Goal: Information Seeking & Learning: Learn about a topic

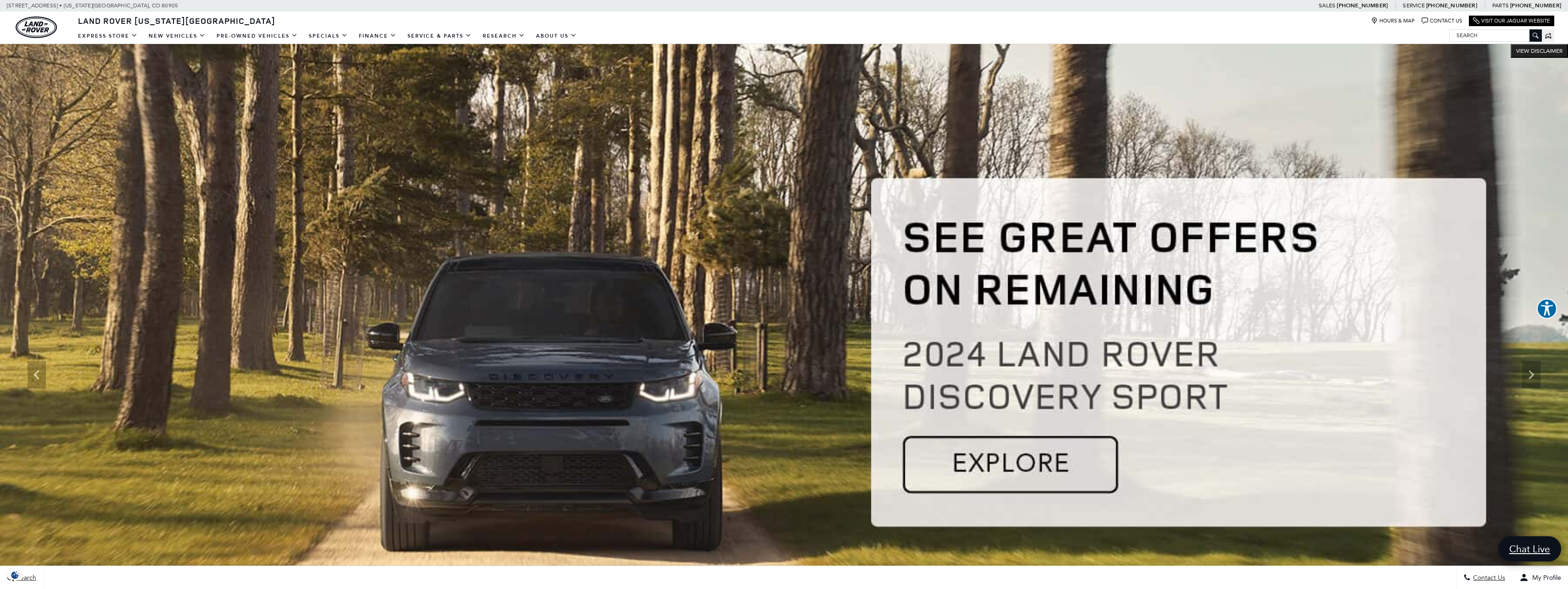
click at [1039, 466] on img at bounding box center [784, 375] width 1568 height 662
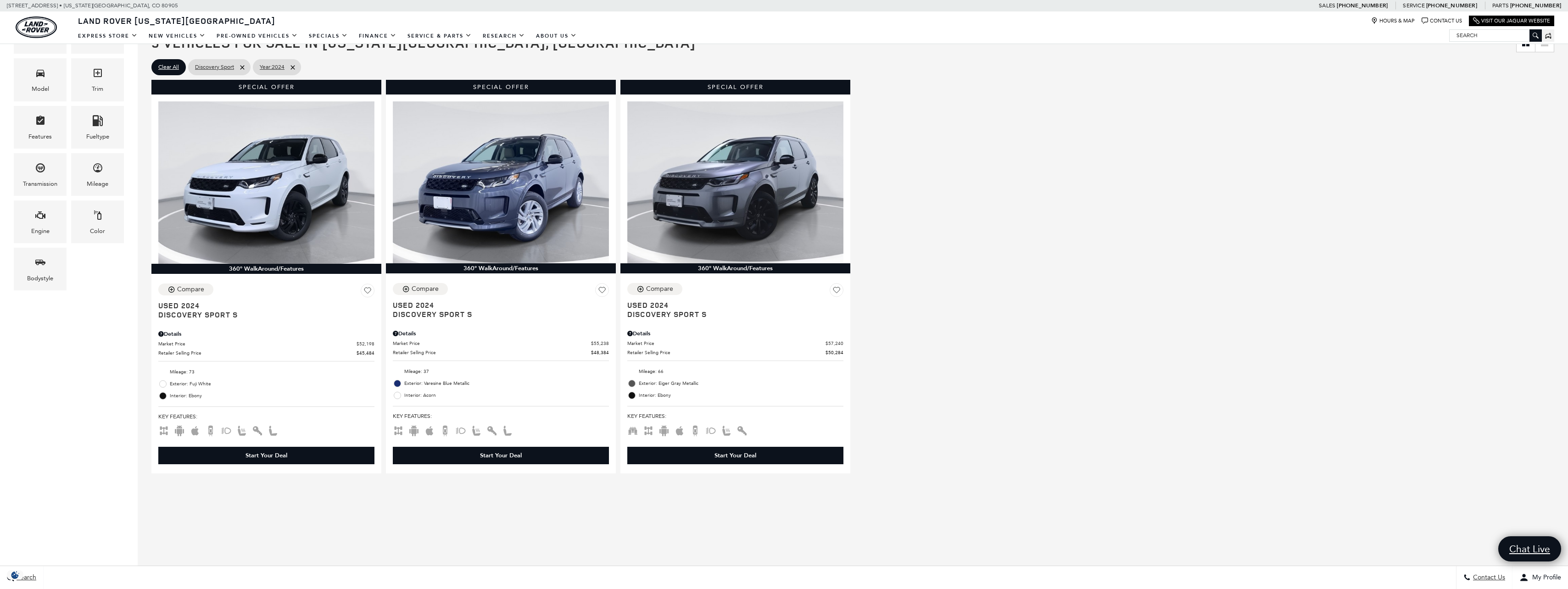
scroll to position [275, 0]
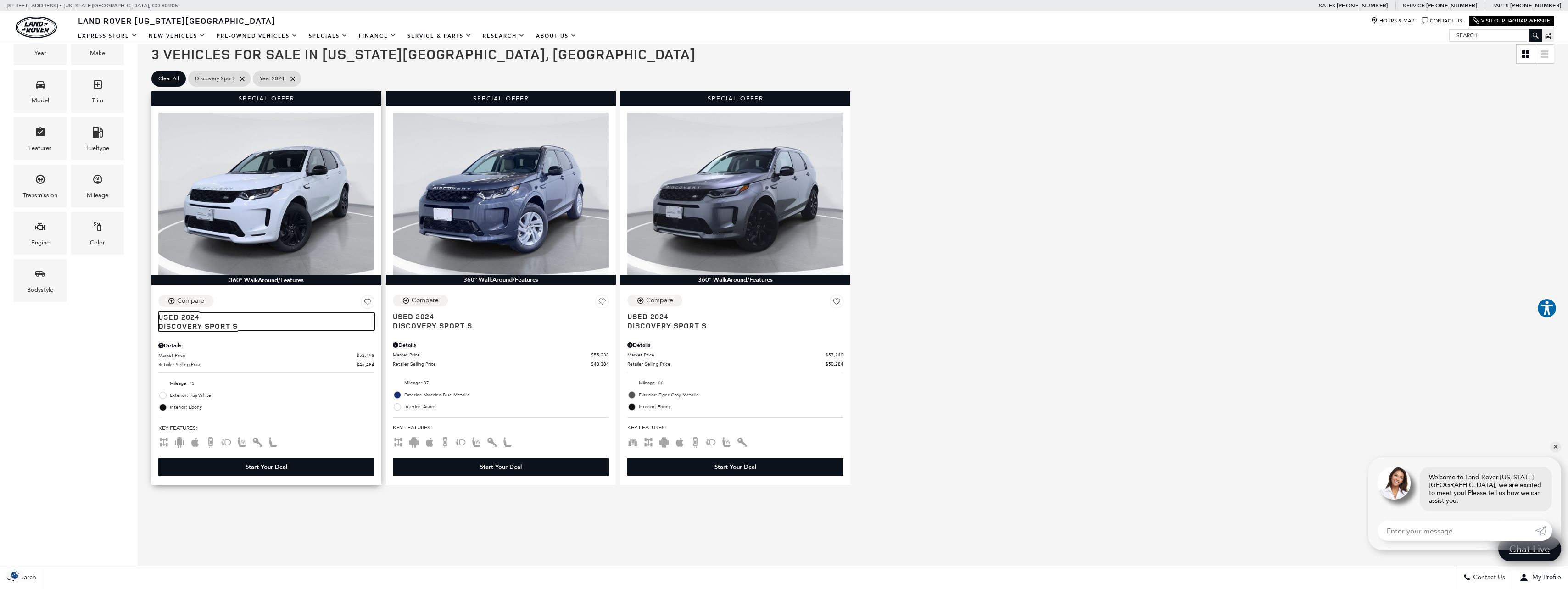
click at [193, 328] on span "Discovery Sport S" at bounding box center [263, 326] width 209 height 9
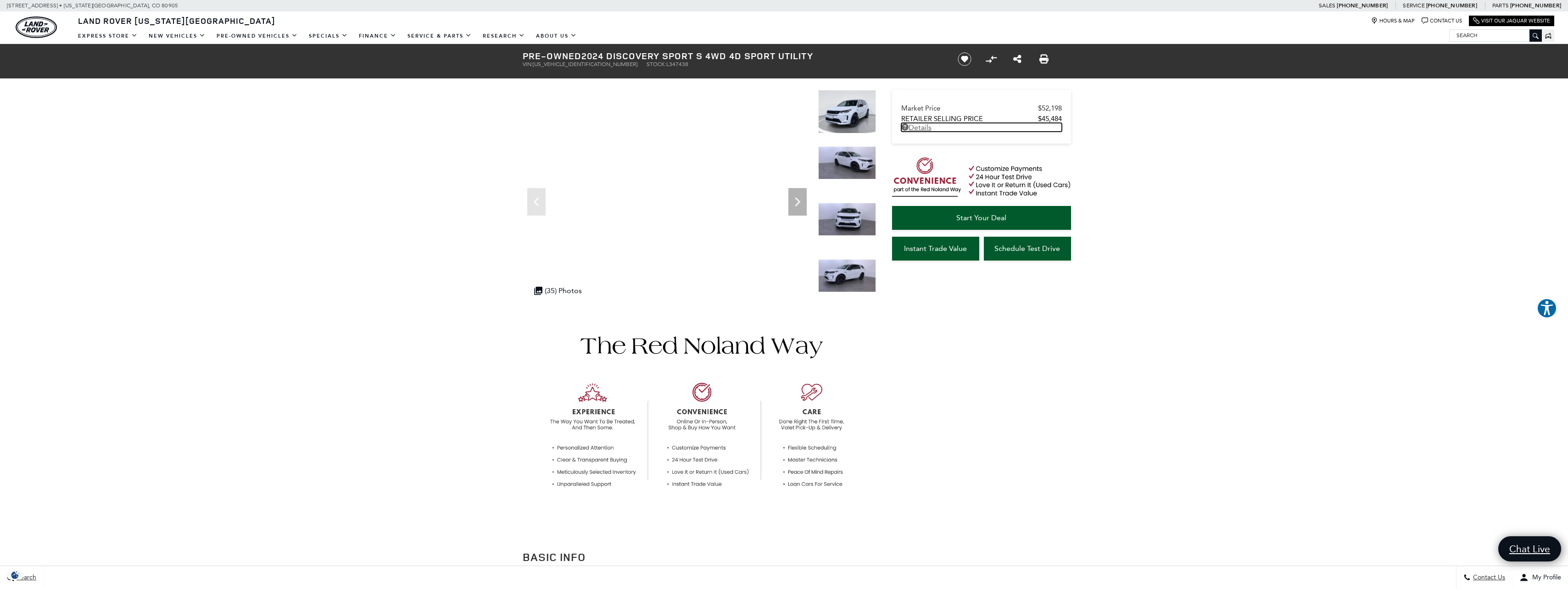
click at [918, 126] on link "Details - about pricing for: Pre-Owned 2024 Discovery Sport S 4WD 4D Sport Util…" at bounding box center [981, 127] width 161 height 9
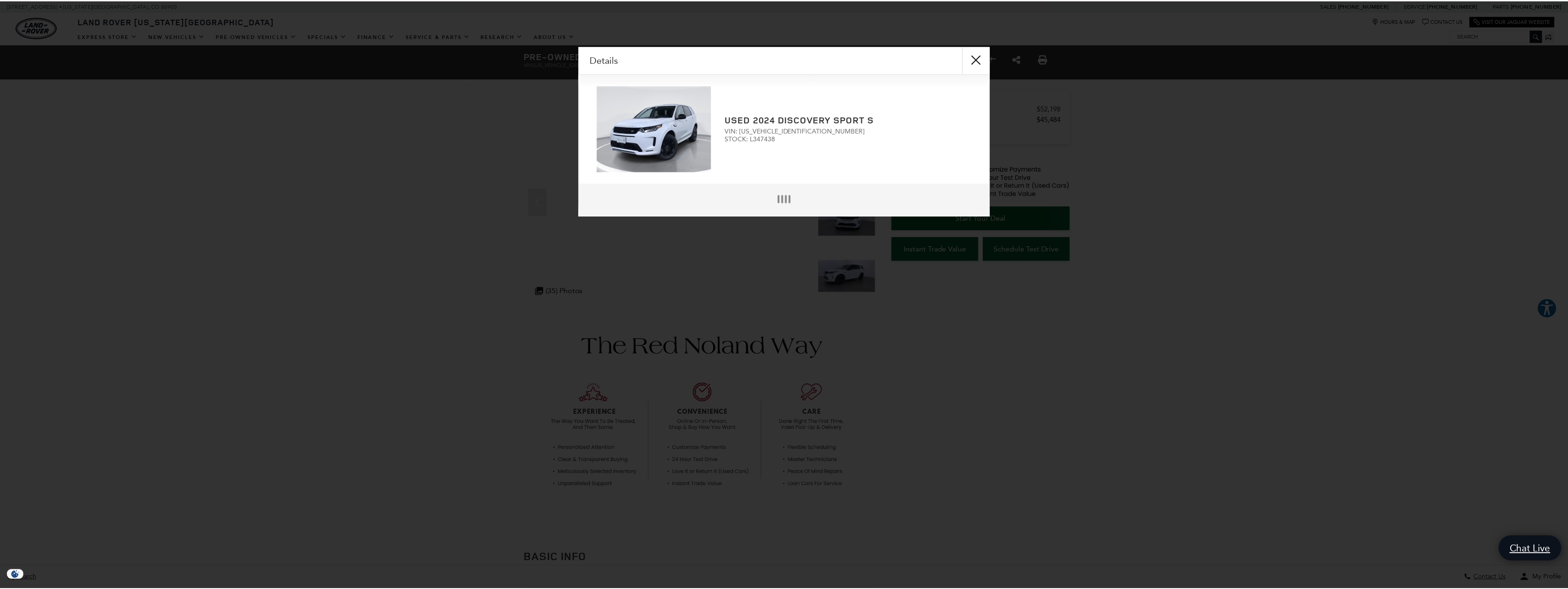
scroll to position [2, 0]
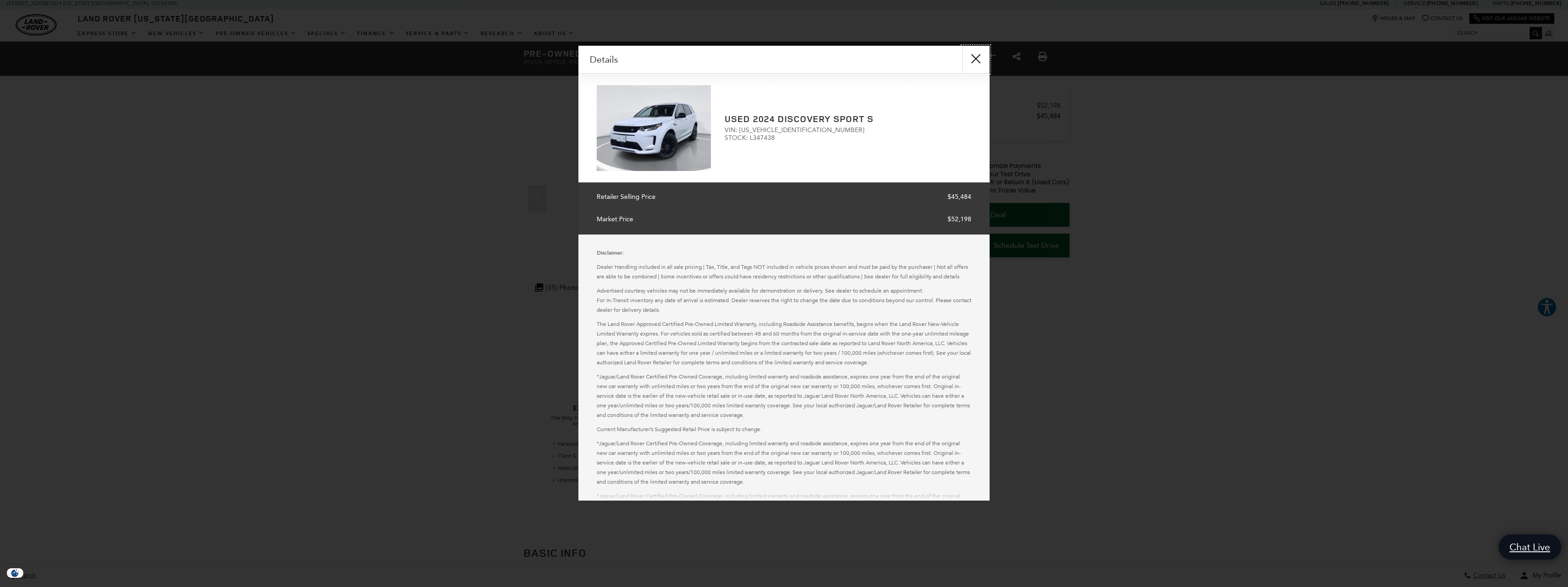
click at [976, 56] on button "close" at bounding box center [976, 59] width 27 height 27
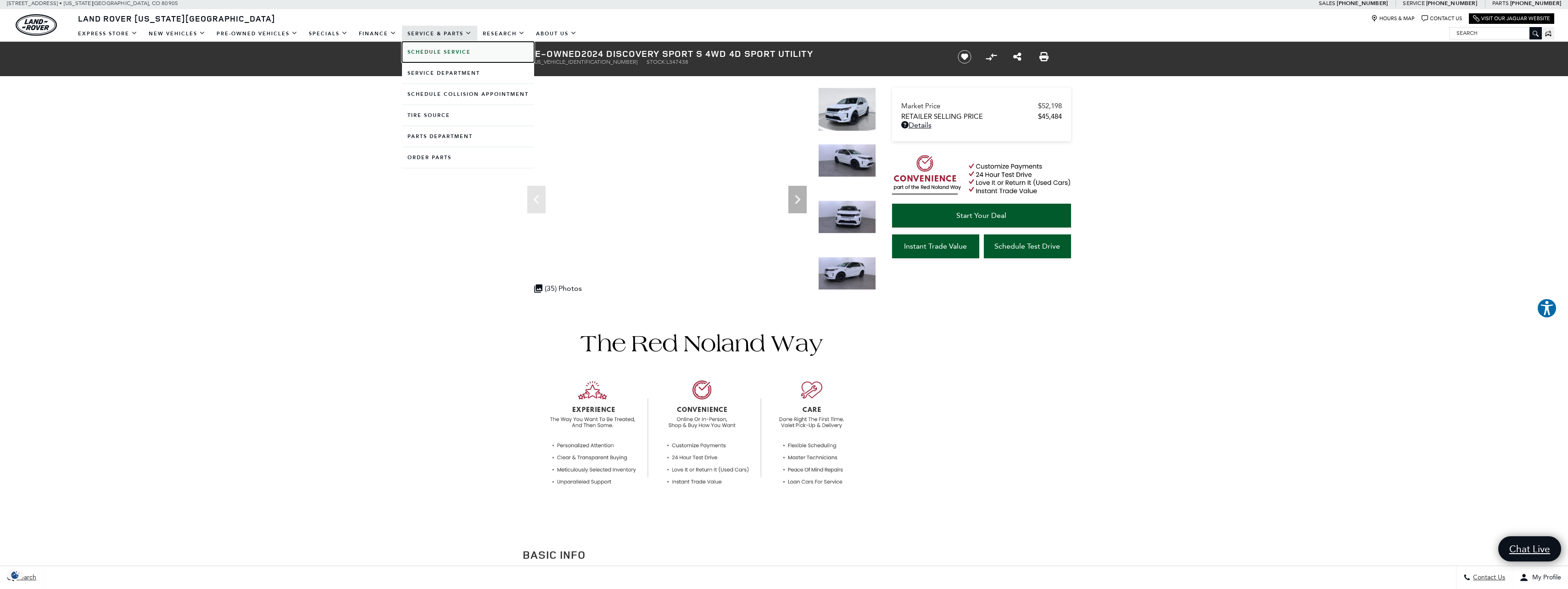
click at [432, 51] on b "Schedule Service" at bounding box center [440, 52] width 64 height 7
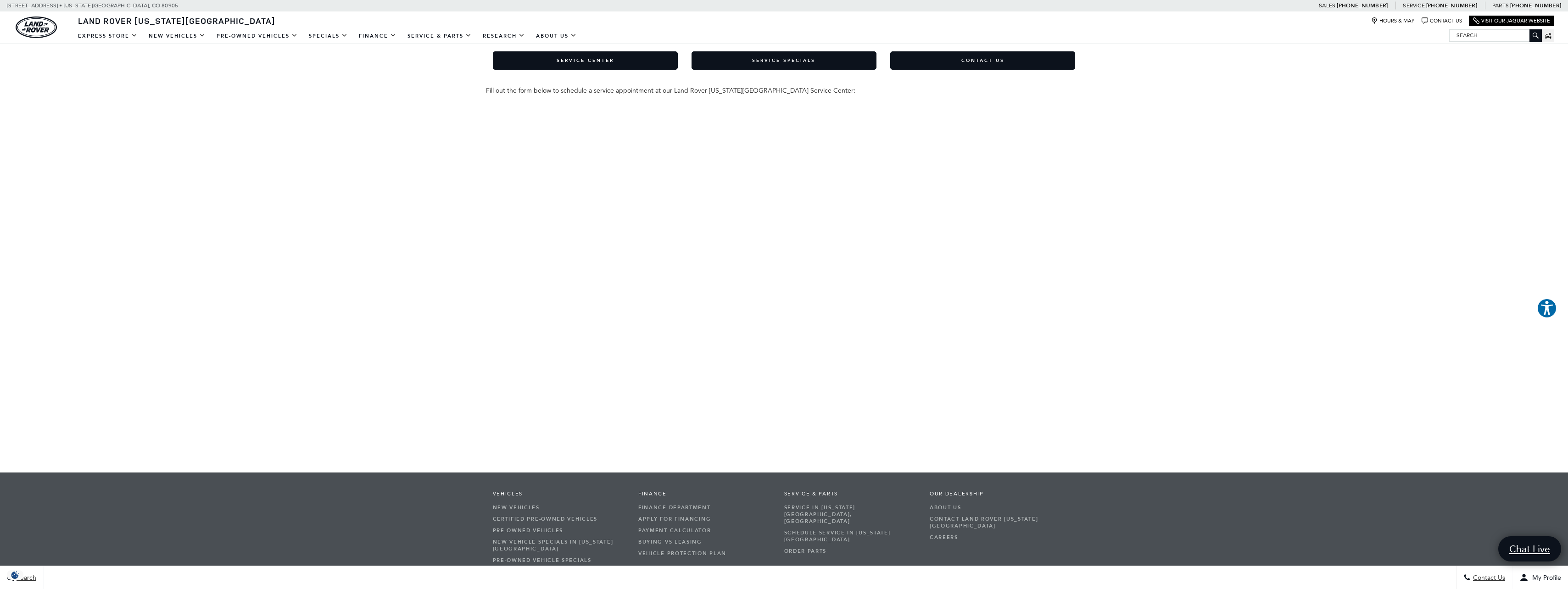
scroll to position [46, 0]
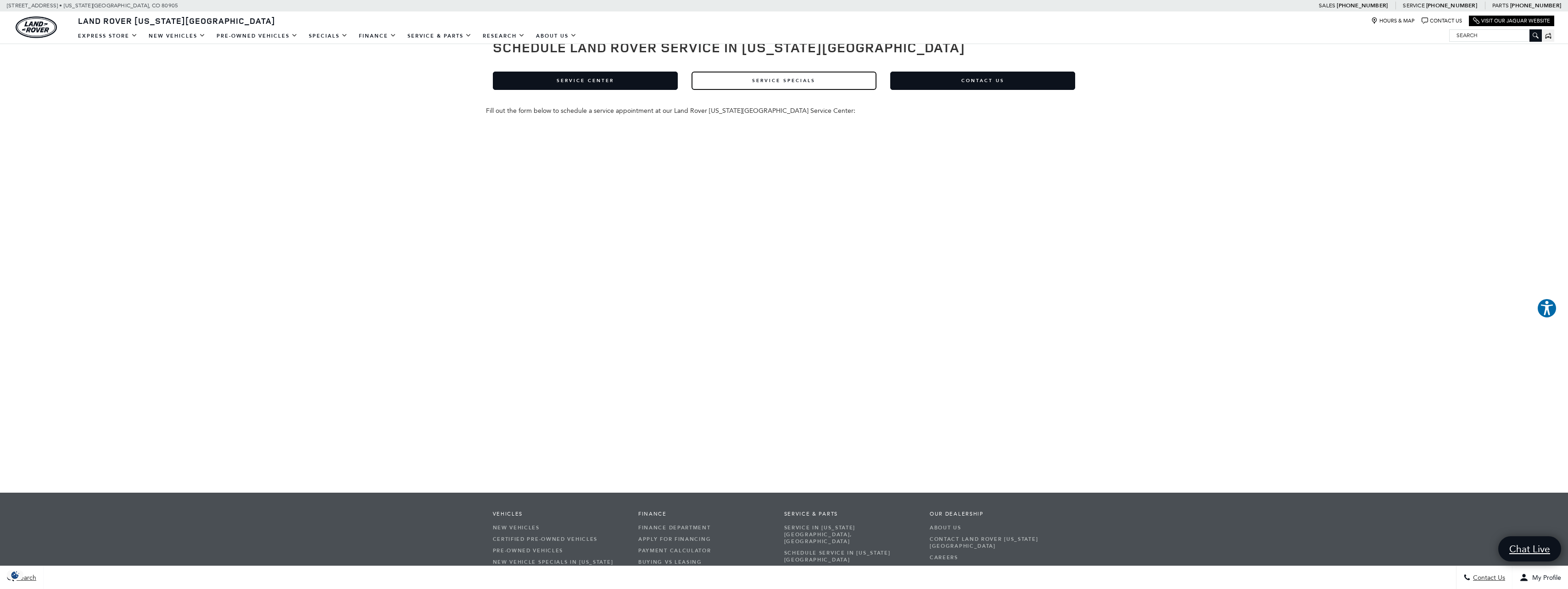
click at [793, 80] on link "Service Specials" at bounding box center [784, 81] width 185 height 18
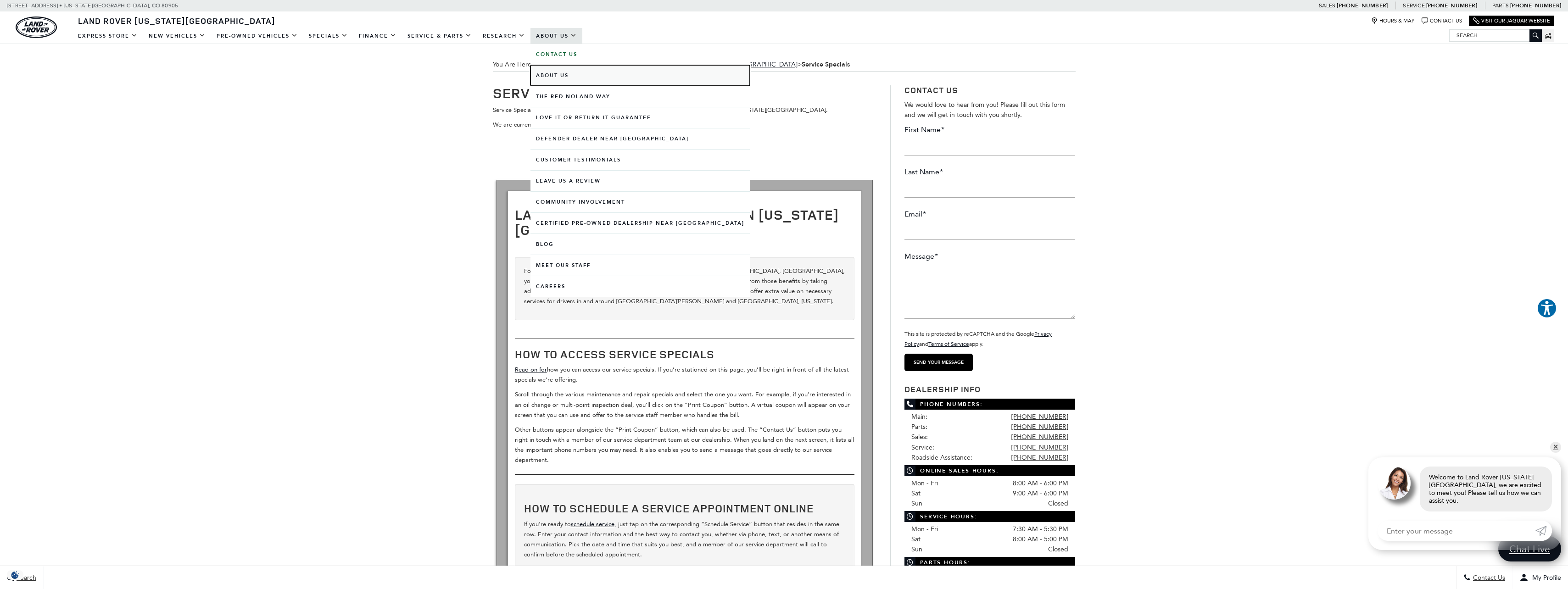
click at [548, 78] on link "About Us" at bounding box center [640, 76] width 219 height 21
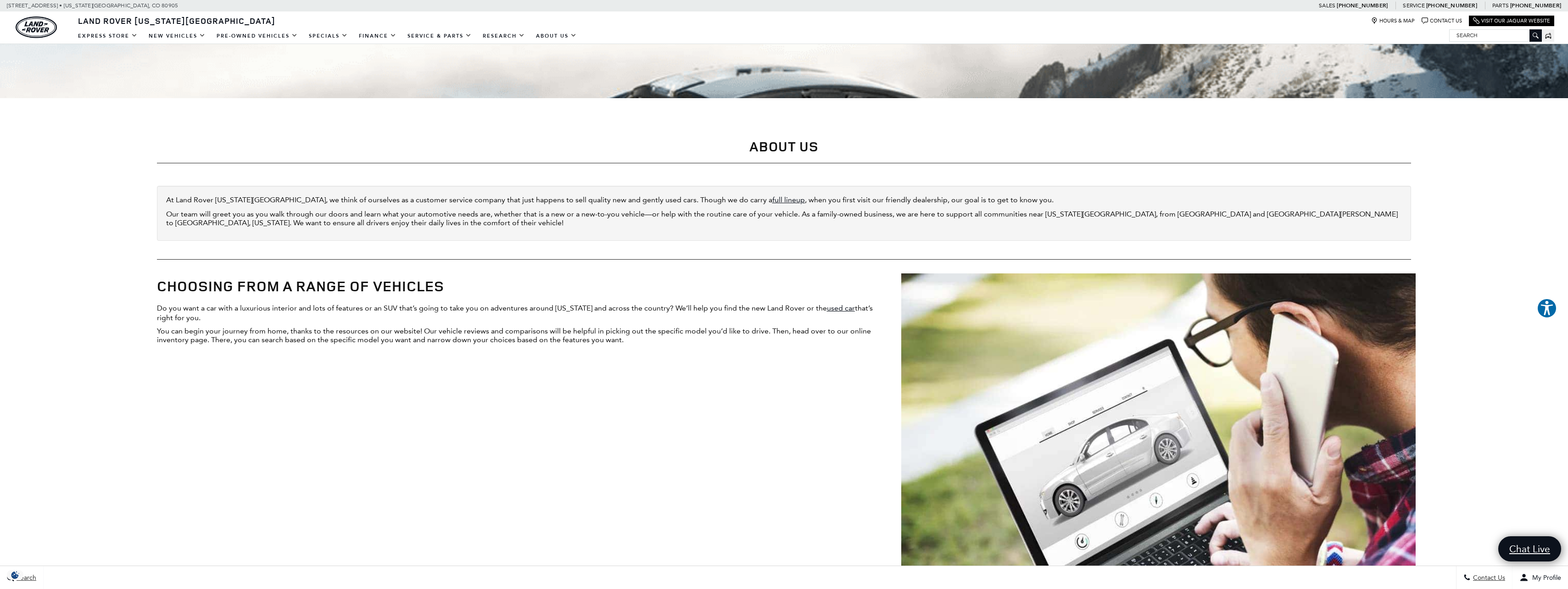
scroll to position [505, 0]
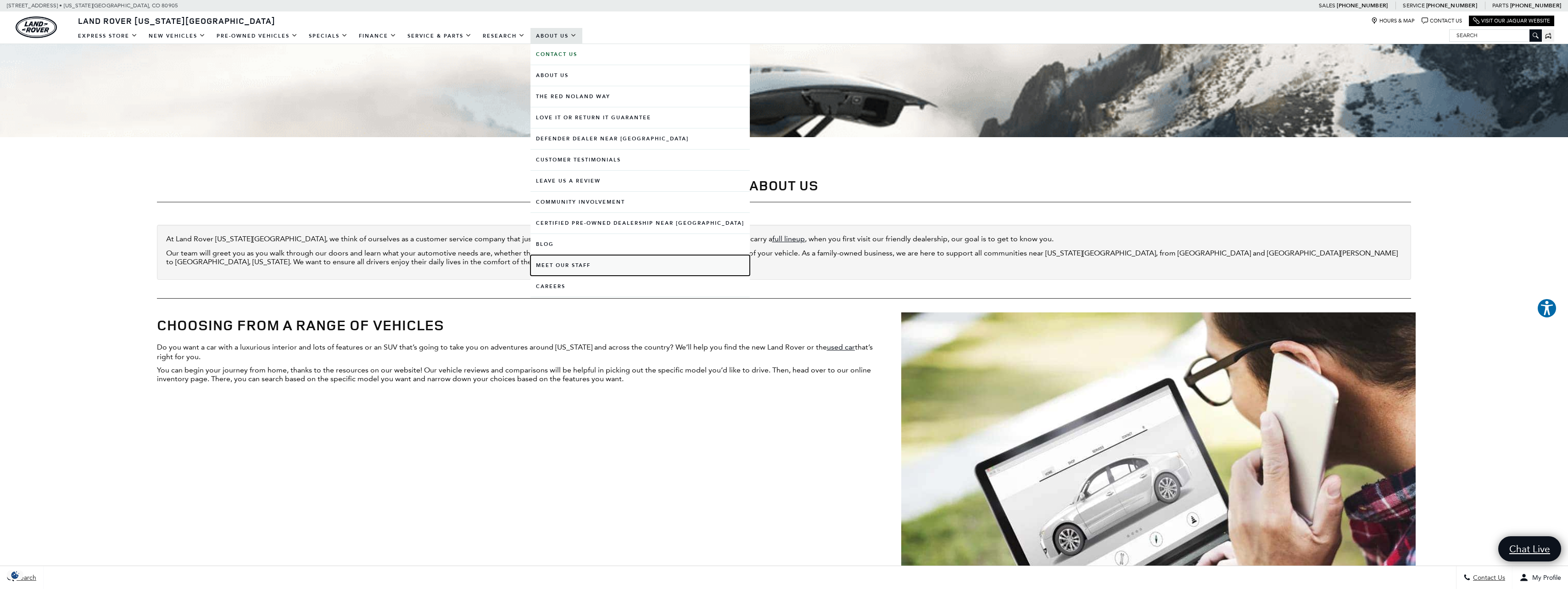
click at [550, 264] on link "Meet Our Staff" at bounding box center [640, 265] width 219 height 21
